Goal: Browse casually

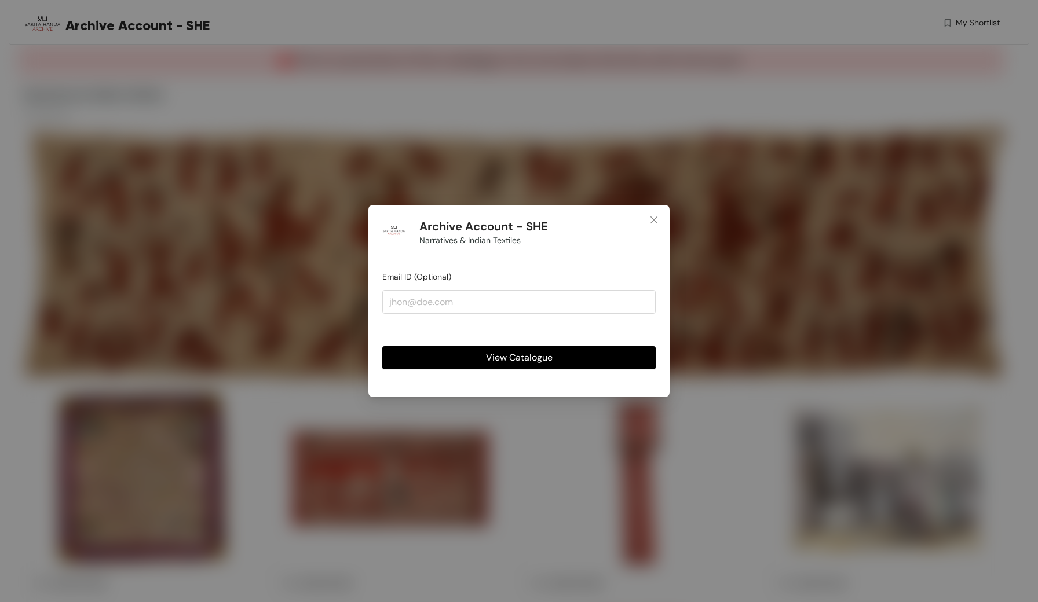
click at [523, 360] on span "View Catalogue" at bounding box center [519, 357] width 67 height 14
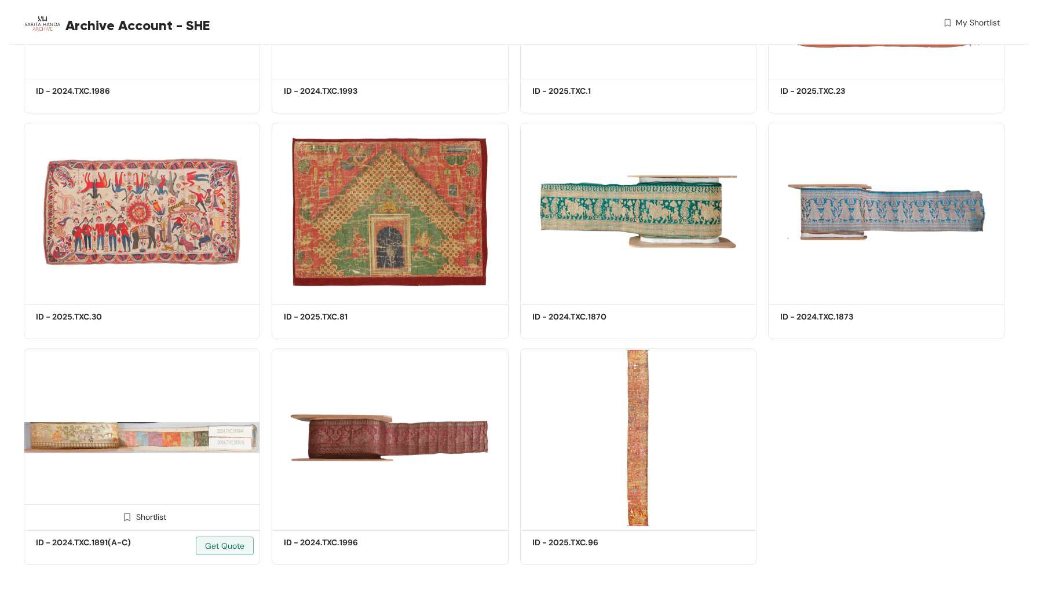
scroll to position [1170, 0]
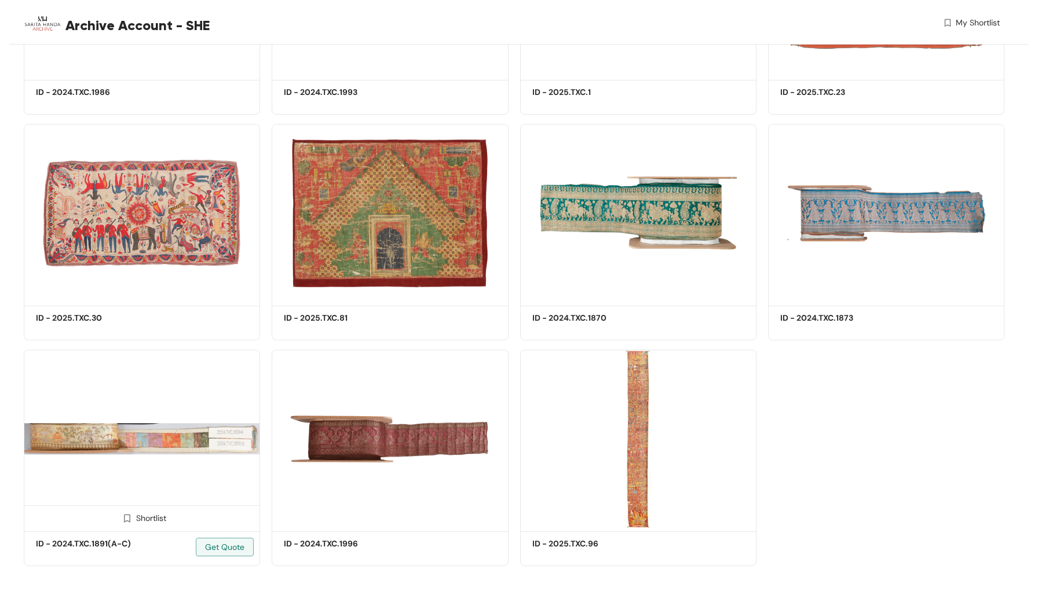
click at [160, 454] on img at bounding box center [142, 439] width 236 height 178
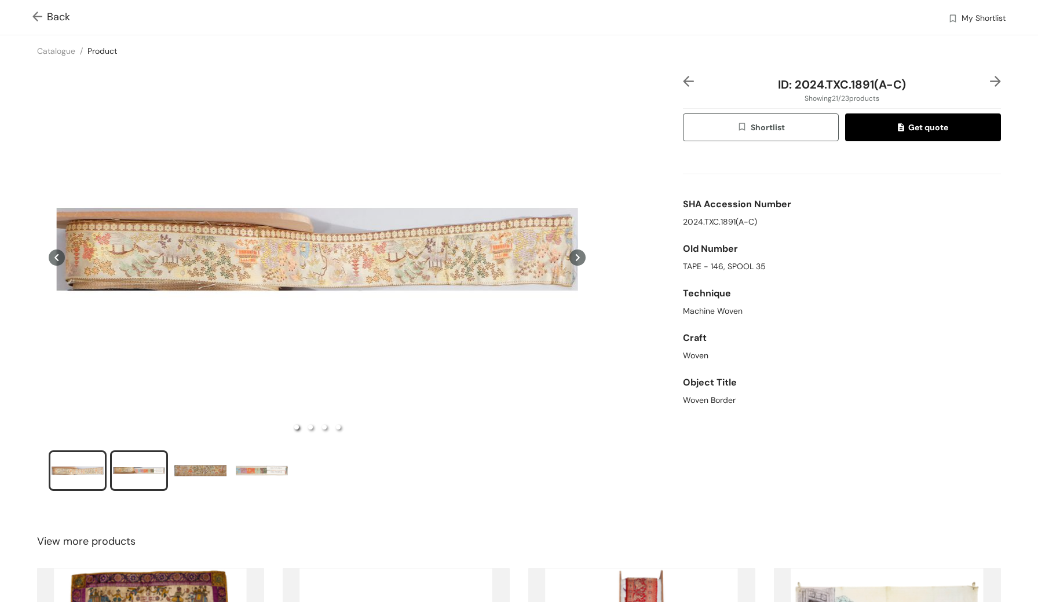
click at [151, 472] on div "slide item 2" at bounding box center [139, 470] width 52 height 35
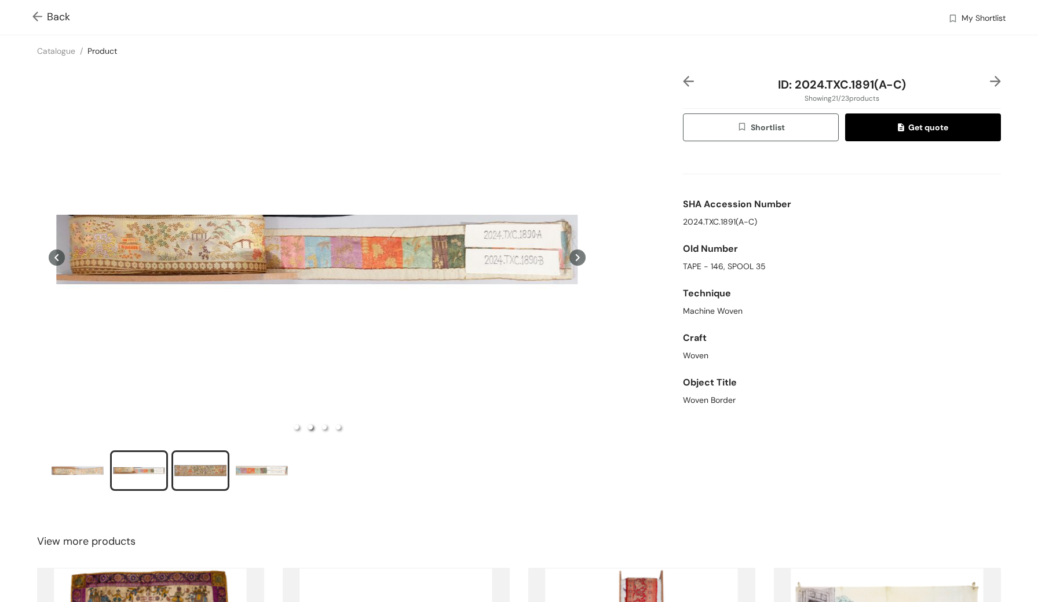
click at [207, 478] on div "slide item 3" at bounding box center [200, 470] width 52 height 35
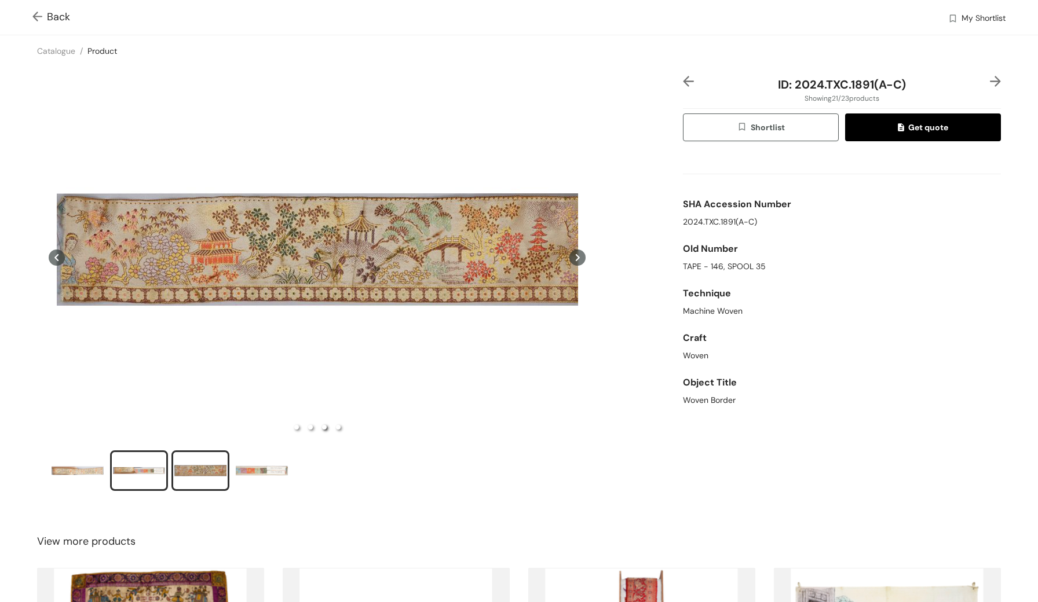
click at [141, 479] on div "slide item 2" at bounding box center [139, 470] width 52 height 35
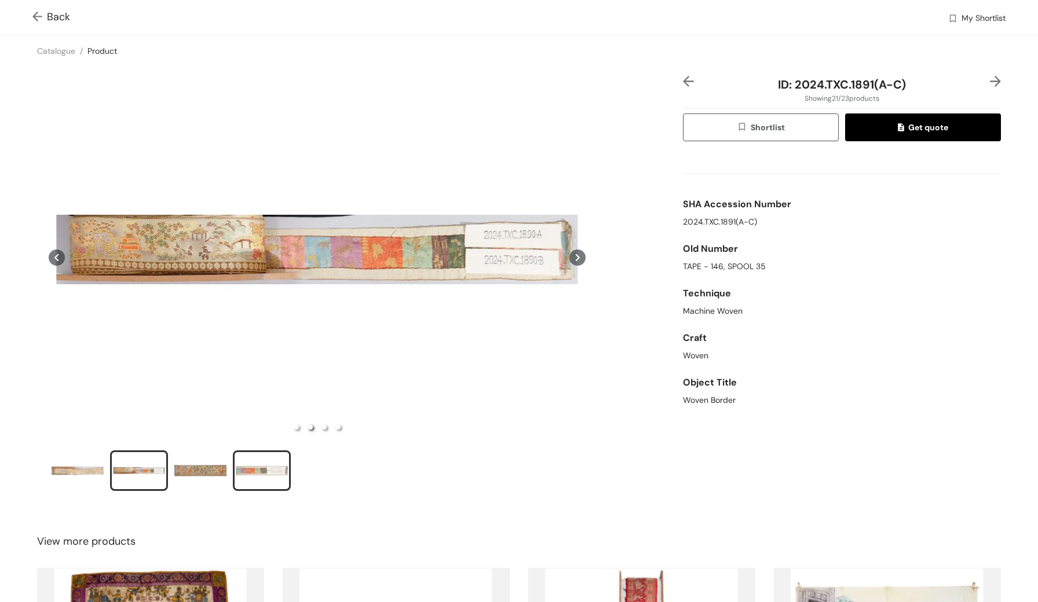
click at [273, 474] on div "slide item 4" at bounding box center [262, 470] width 52 height 35
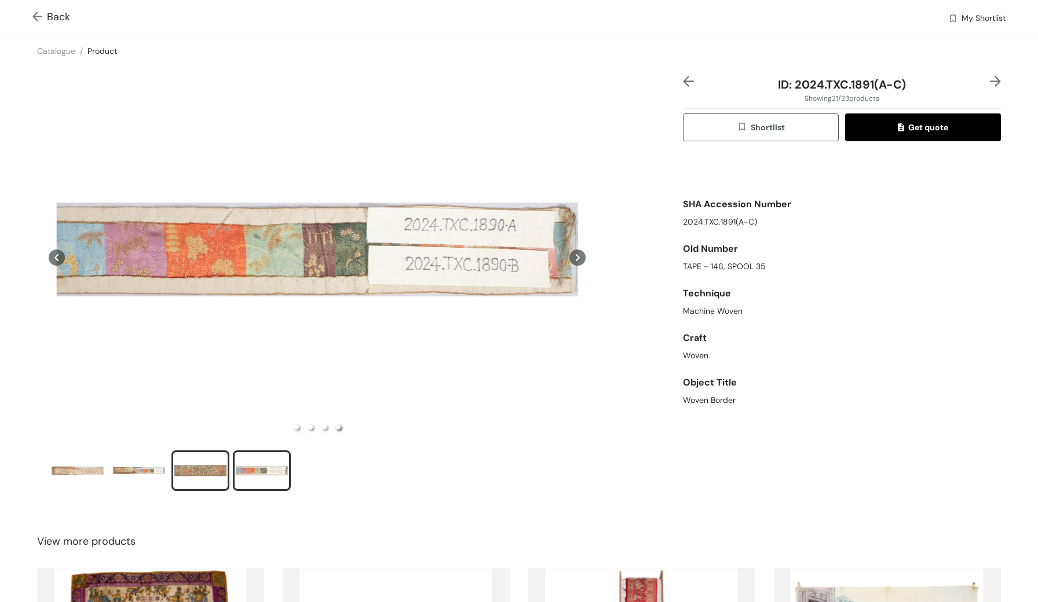
click at [203, 468] on div "slide item 3" at bounding box center [200, 470] width 52 height 35
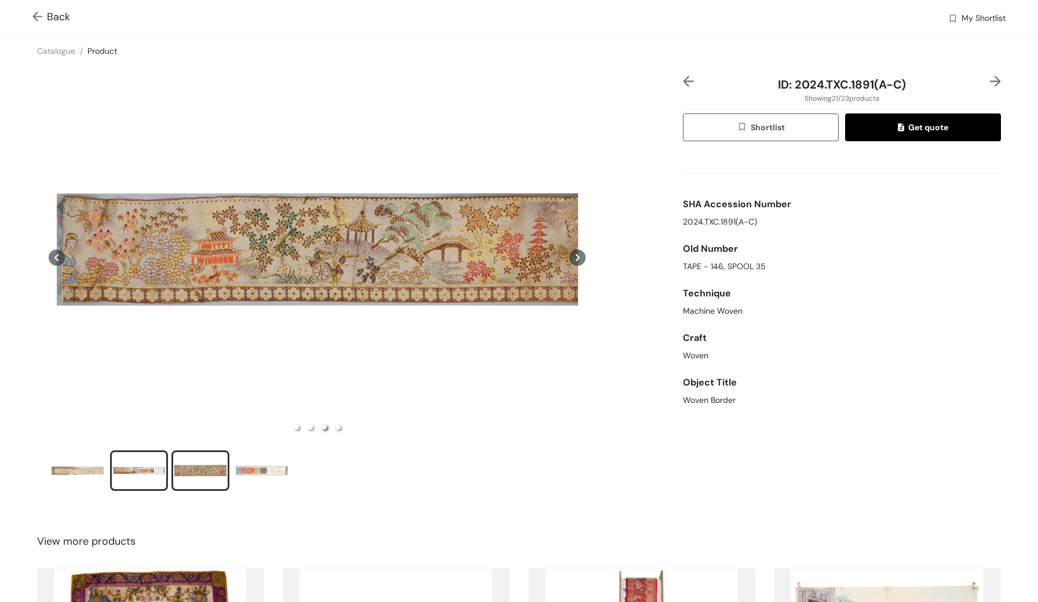
click at [152, 466] on div "slide item 2" at bounding box center [139, 470] width 52 height 35
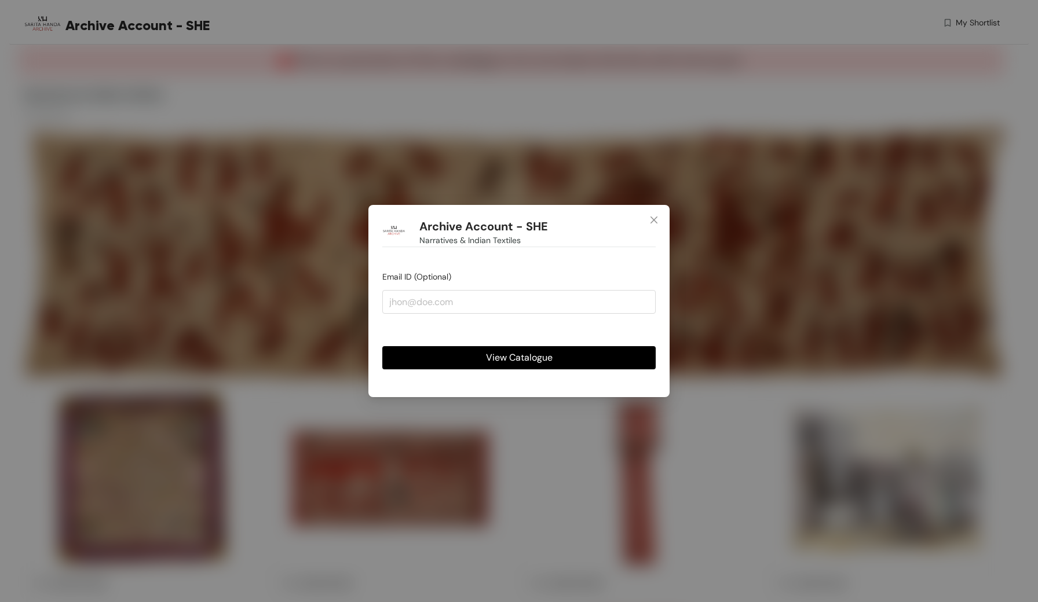
click at [458, 356] on button "View Catalogue" at bounding box center [518, 357] width 273 height 23
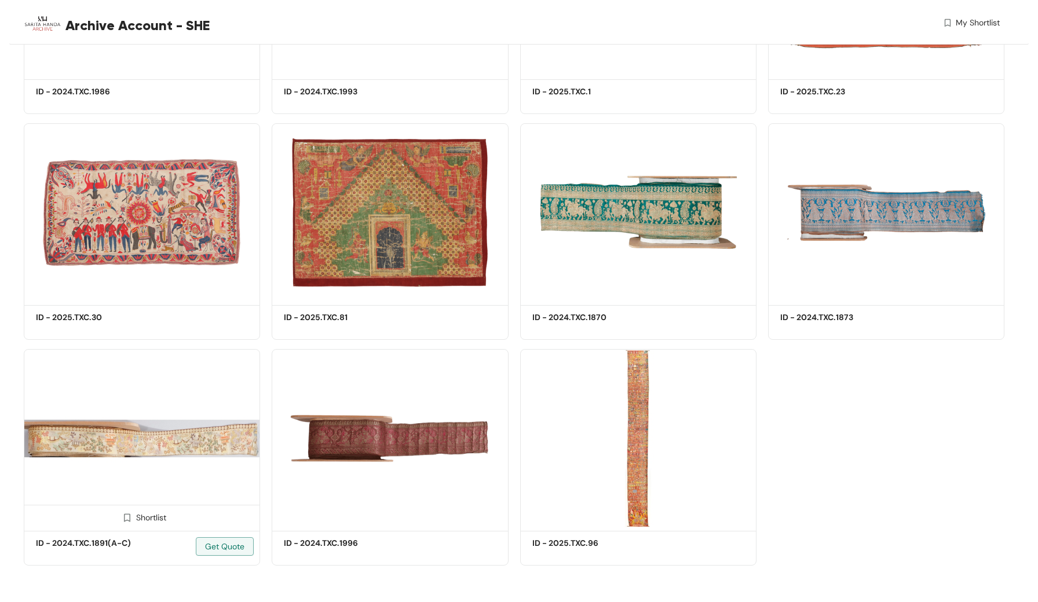
scroll to position [1170, 0]
click at [96, 453] on img at bounding box center [142, 439] width 236 height 178
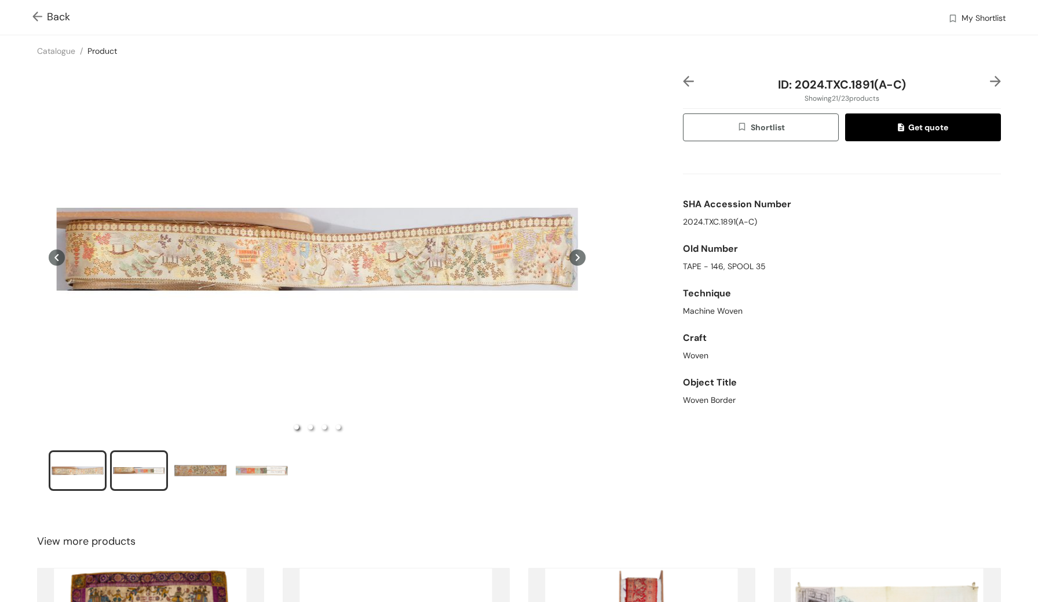
click at [152, 473] on div "slide item 2" at bounding box center [139, 470] width 52 height 35
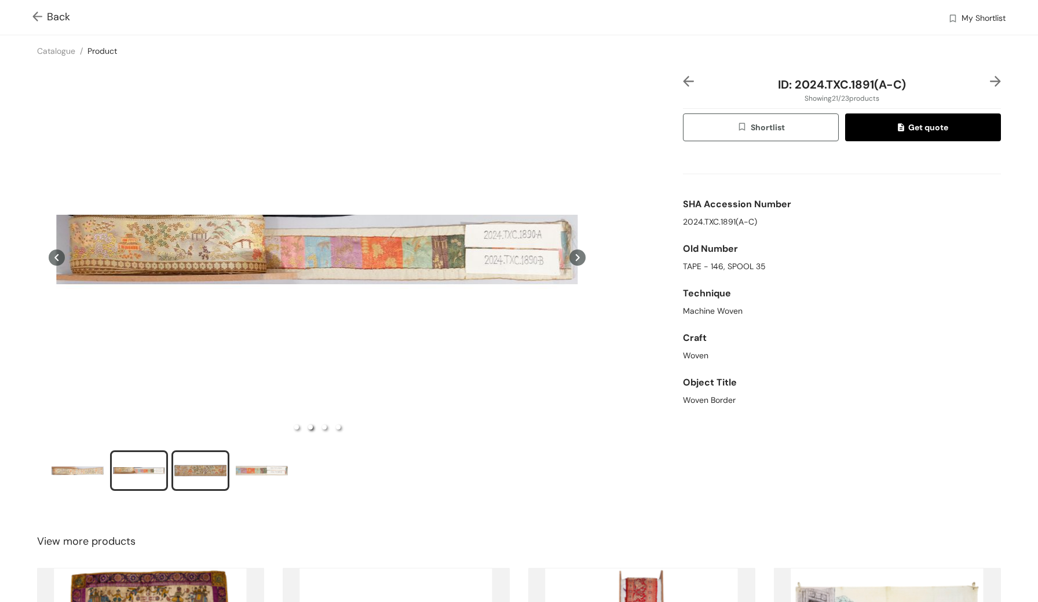
click at [201, 471] on div "slide item 3" at bounding box center [200, 470] width 52 height 35
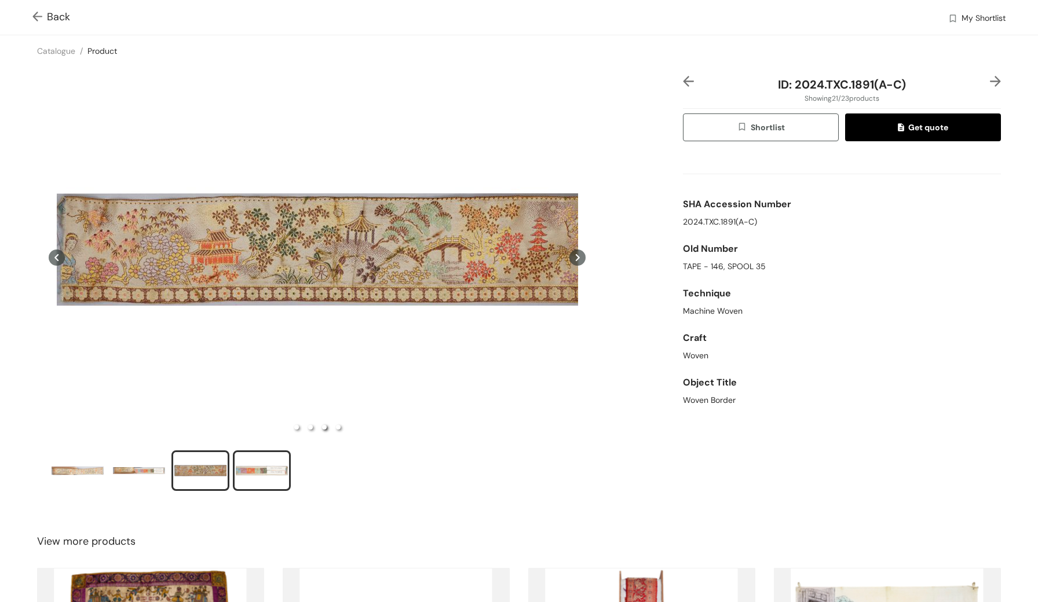
click at [263, 479] on div "slide item 4" at bounding box center [262, 470] width 52 height 35
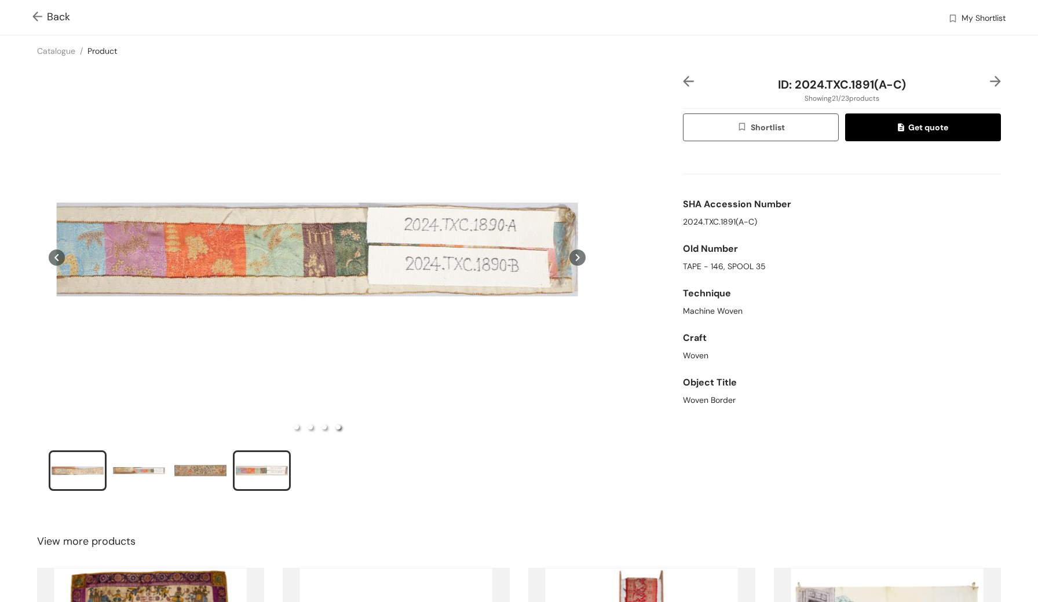
click at [69, 479] on div "slide item 1" at bounding box center [78, 470] width 52 height 35
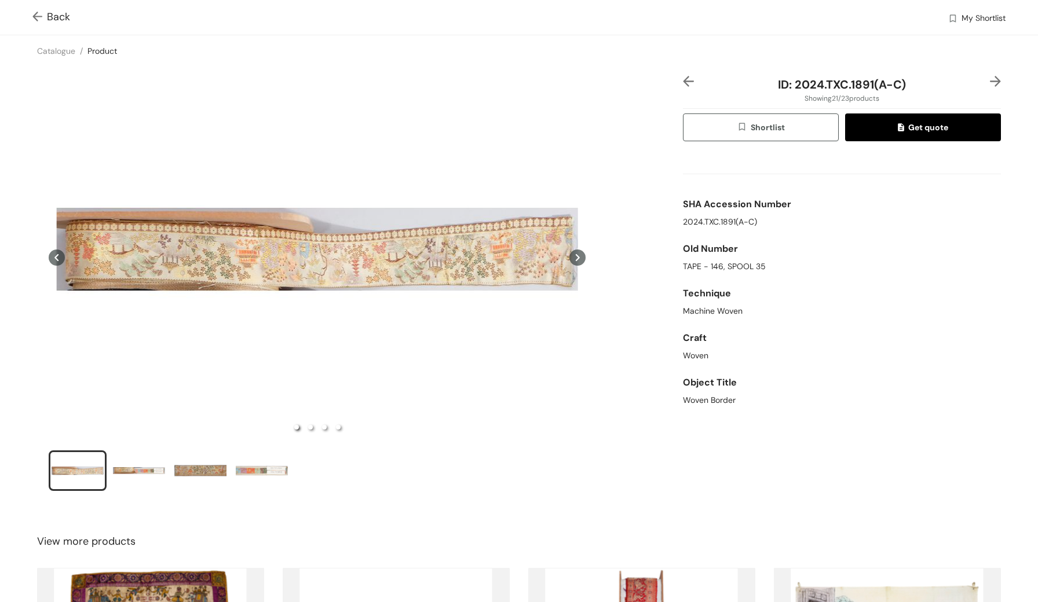
click at [38, 18] on img at bounding box center [39, 18] width 14 height 12
click at [38, 17] on img at bounding box center [39, 18] width 14 height 12
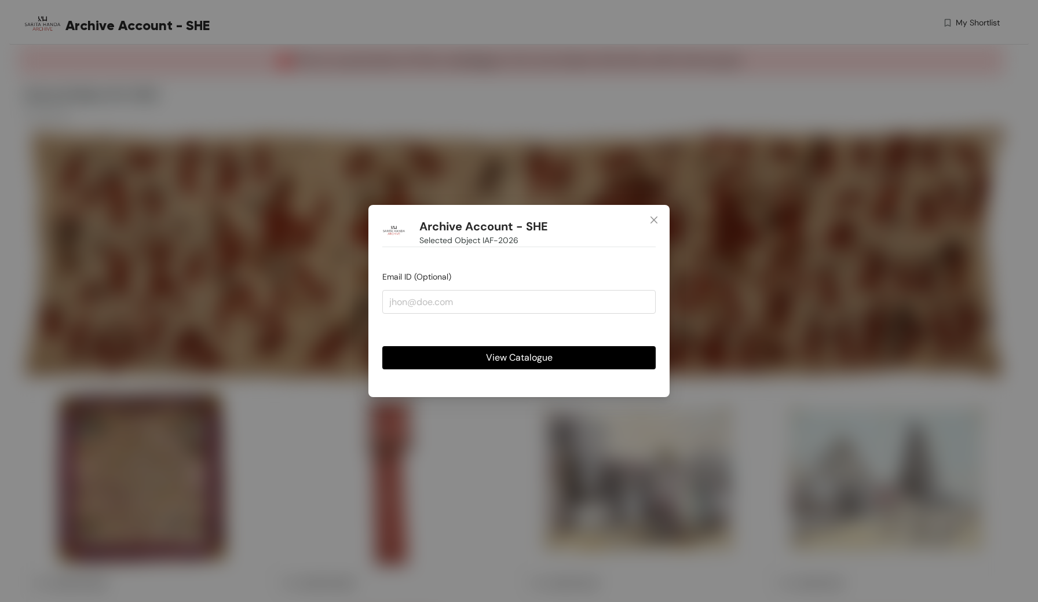
click at [547, 357] on span "View Catalogue" at bounding box center [519, 357] width 67 height 14
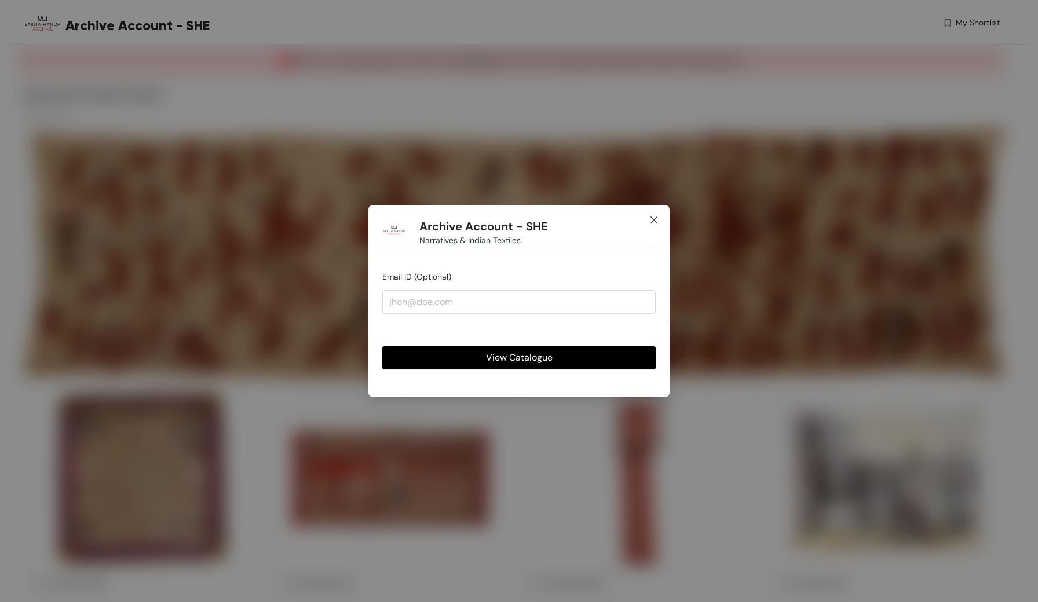
click at [656, 219] on icon "close" at bounding box center [653, 219] width 9 height 9
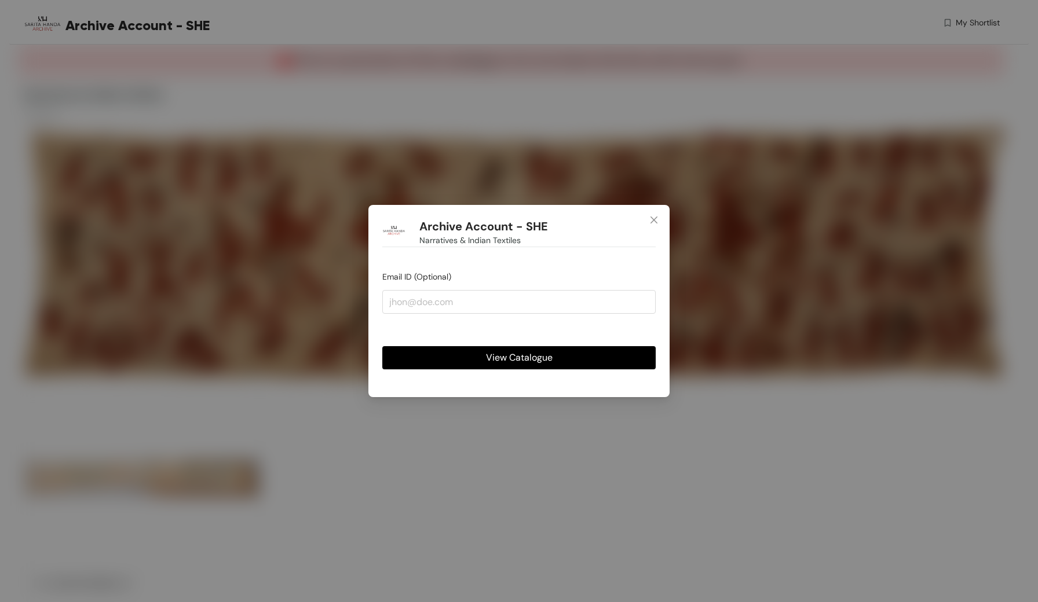
click at [496, 361] on span "View Catalogue" at bounding box center [519, 357] width 67 height 14
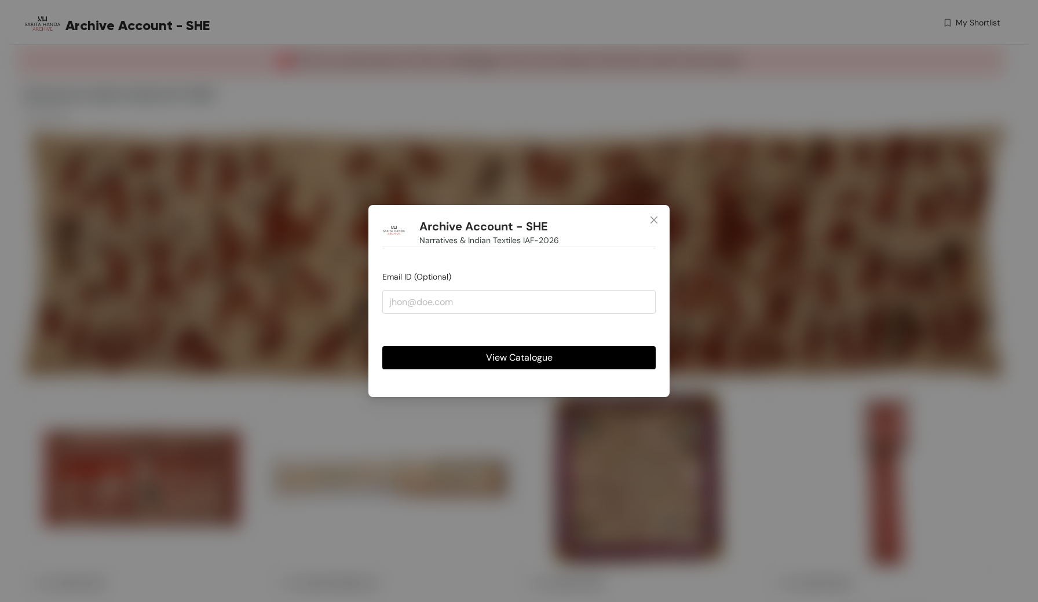
click at [529, 359] on span "View Catalogue" at bounding box center [519, 357] width 67 height 14
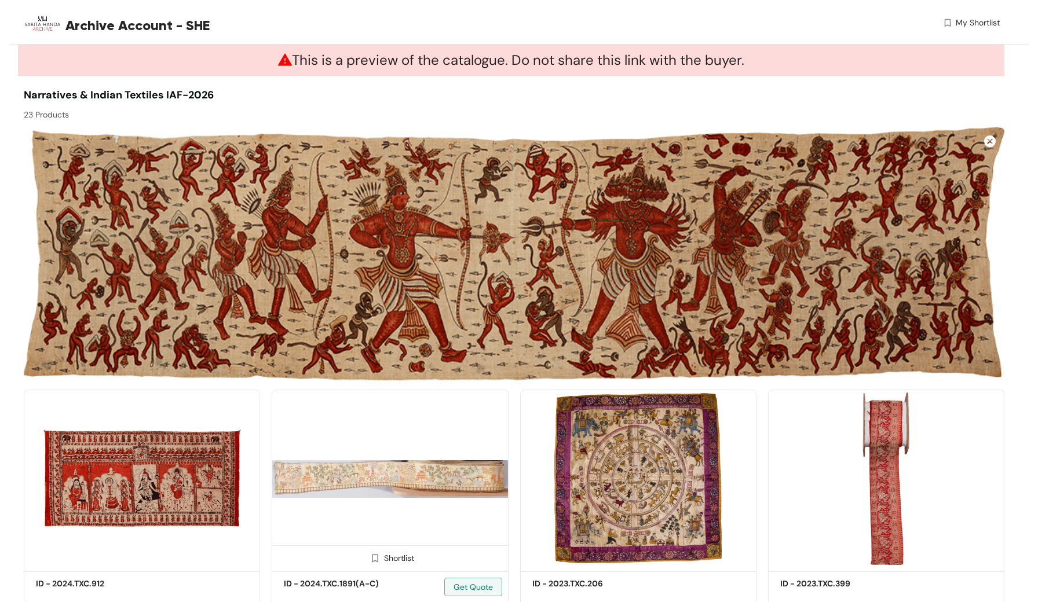
click at [363, 439] on img at bounding box center [390, 479] width 236 height 178
